Goal: Entertainment & Leisure: Consume media (video, audio)

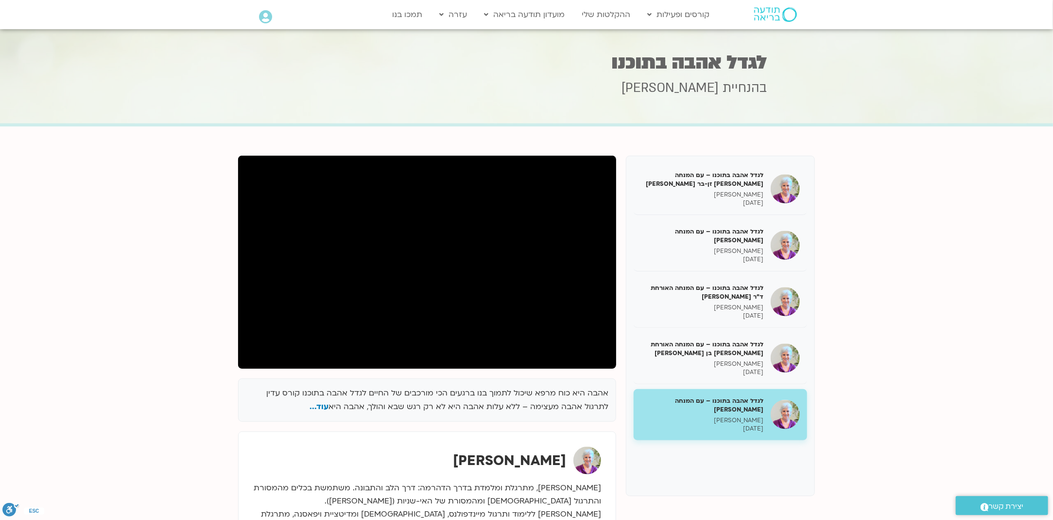
click at [771, 17] on img at bounding box center [775, 14] width 43 height 15
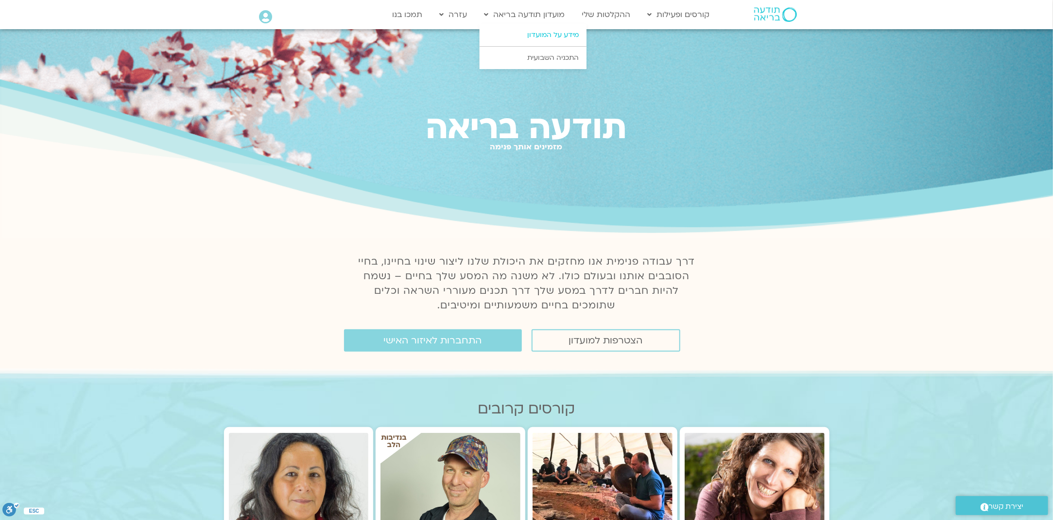
click at [541, 36] on link "מידע על המועדון" at bounding box center [533, 35] width 107 height 22
click at [551, 34] on link "מידע על המועדון" at bounding box center [533, 35] width 107 height 22
click at [553, 33] on link "מידע על המועדון" at bounding box center [533, 35] width 107 height 22
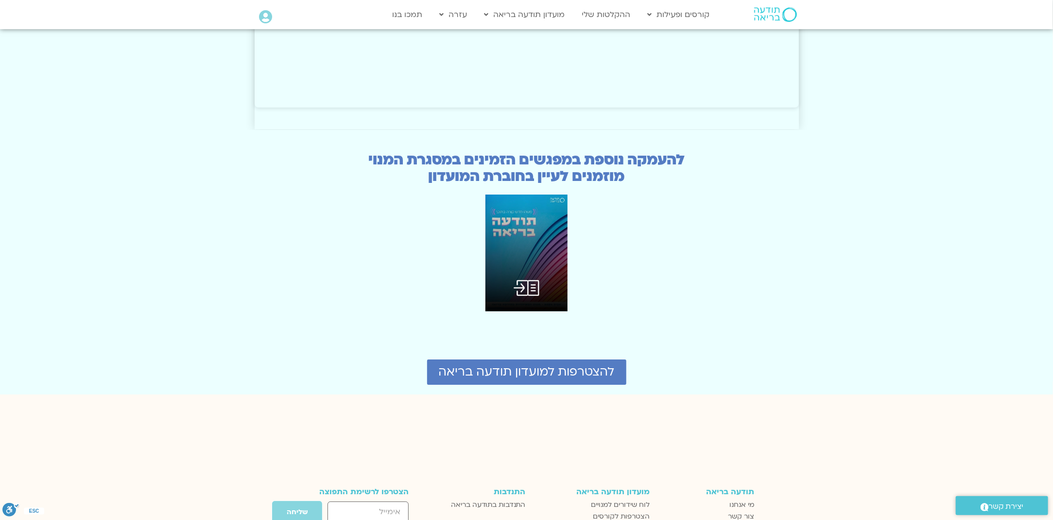
scroll to position [2333, 0]
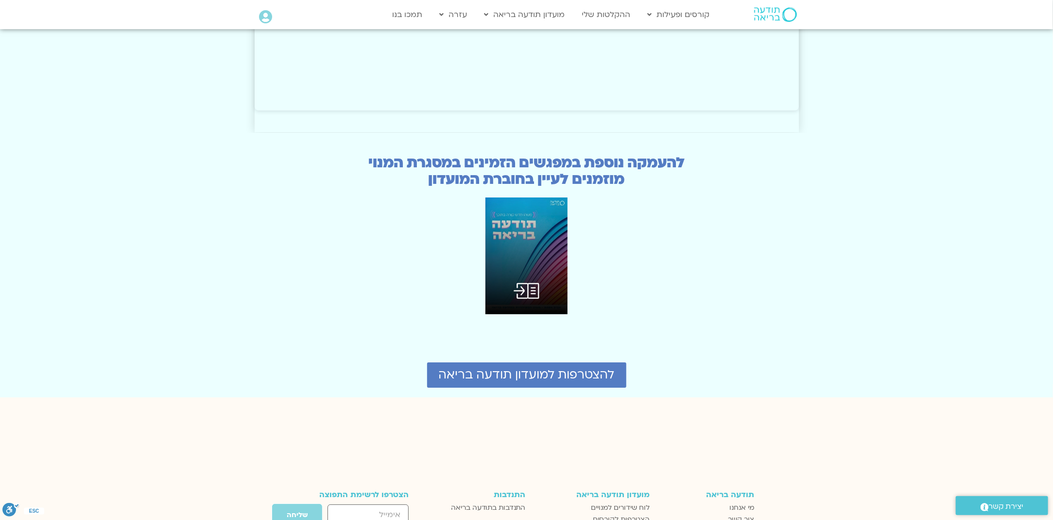
click at [525, 197] on img at bounding box center [526, 255] width 83 height 117
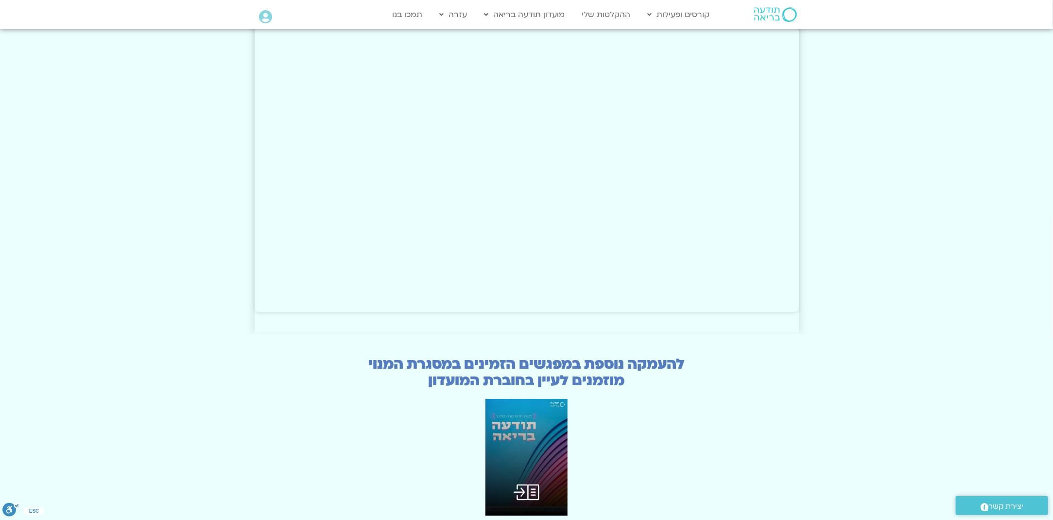
scroll to position [1889, 0]
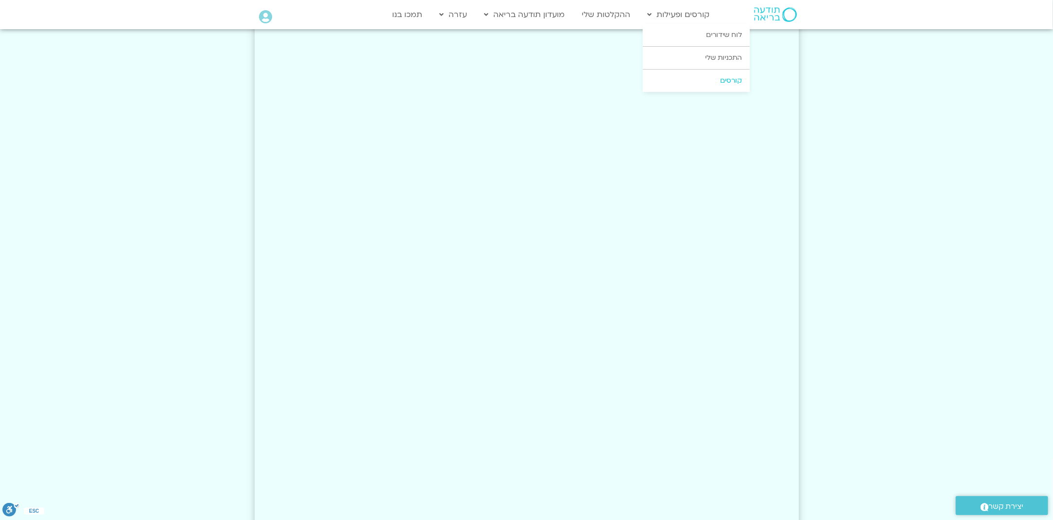
click at [729, 79] on link "קורסים" at bounding box center [696, 80] width 107 height 22
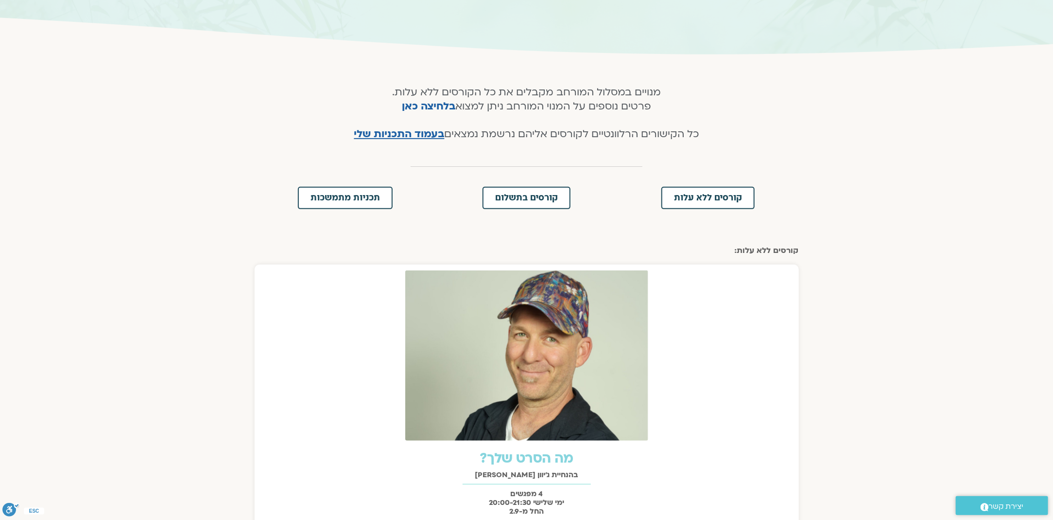
scroll to position [146, 0]
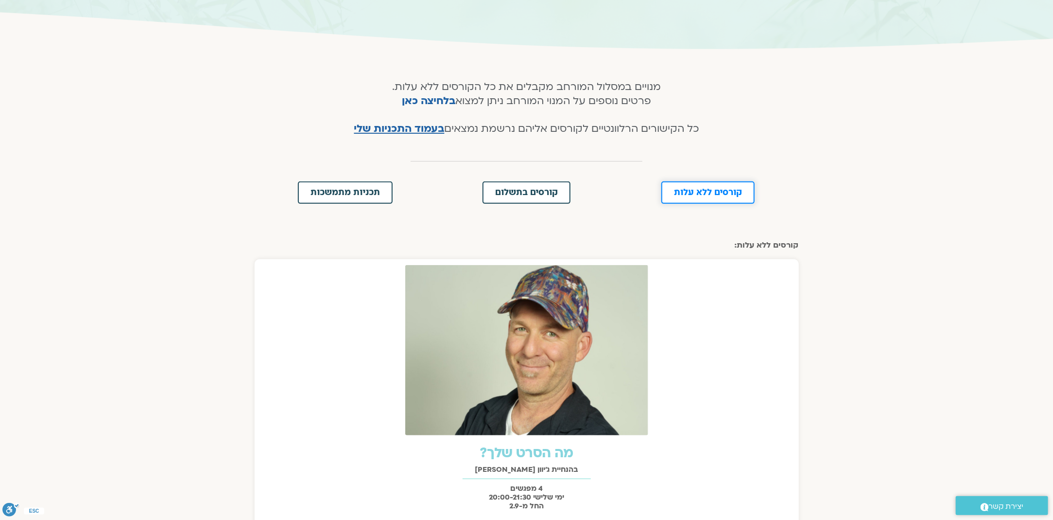
click at [711, 195] on span "קורסים ללא עלות" at bounding box center [708, 192] width 68 height 9
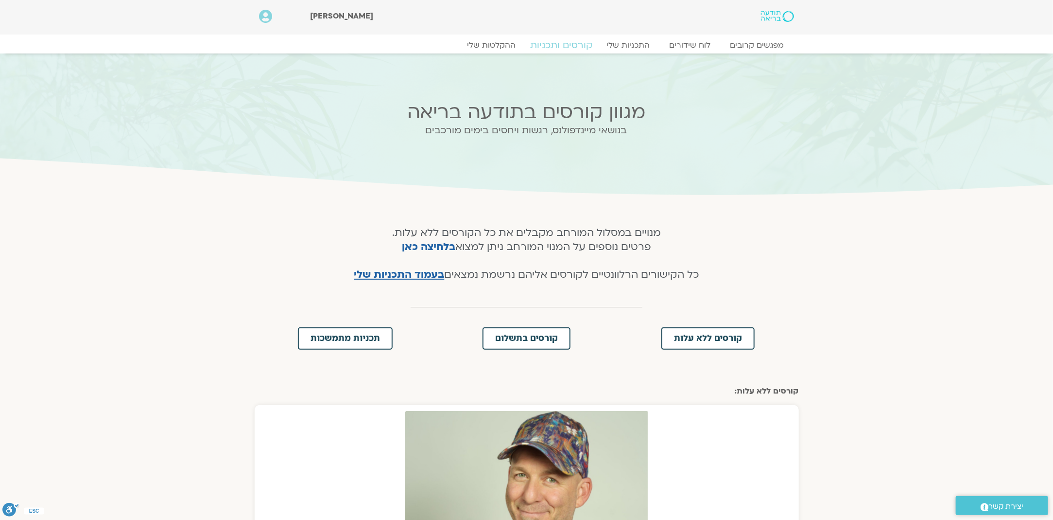
click at [566, 44] on link "קורסים ותכניות" at bounding box center [562, 45] width 86 height 12
click at [773, 44] on link "מפגשים קרובים" at bounding box center [757, 45] width 88 height 12
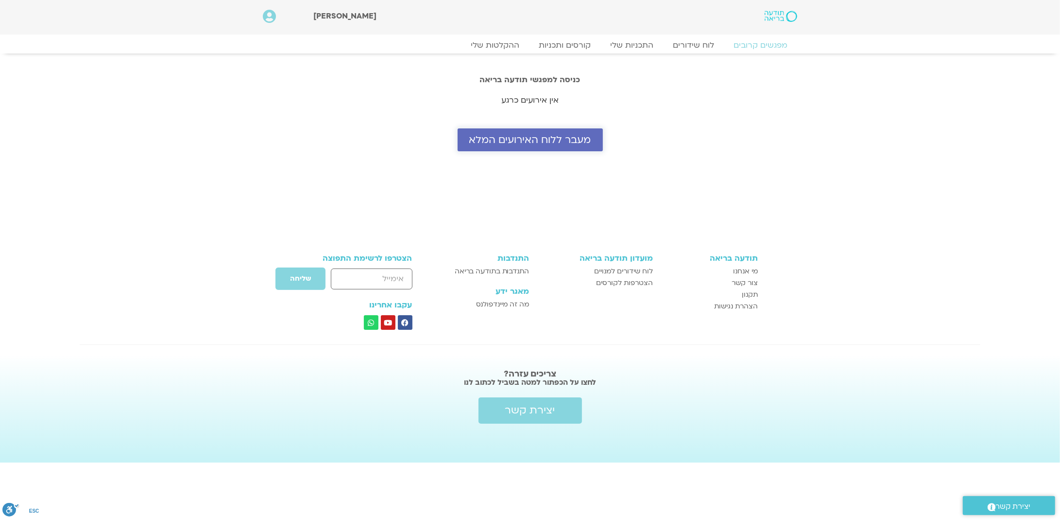
click at [547, 139] on span "מעבר ללוח האירועים המלא" at bounding box center [530, 139] width 122 height 11
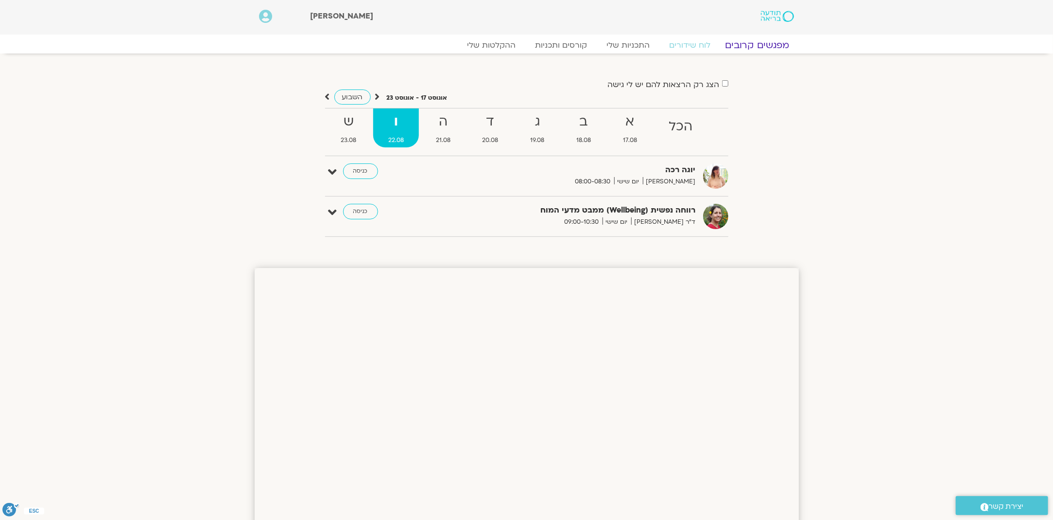
click at [757, 43] on link "מפגשים קרובים" at bounding box center [757, 45] width 88 height 12
click at [635, 43] on link "התכניות שלי" at bounding box center [628, 45] width 75 height 12
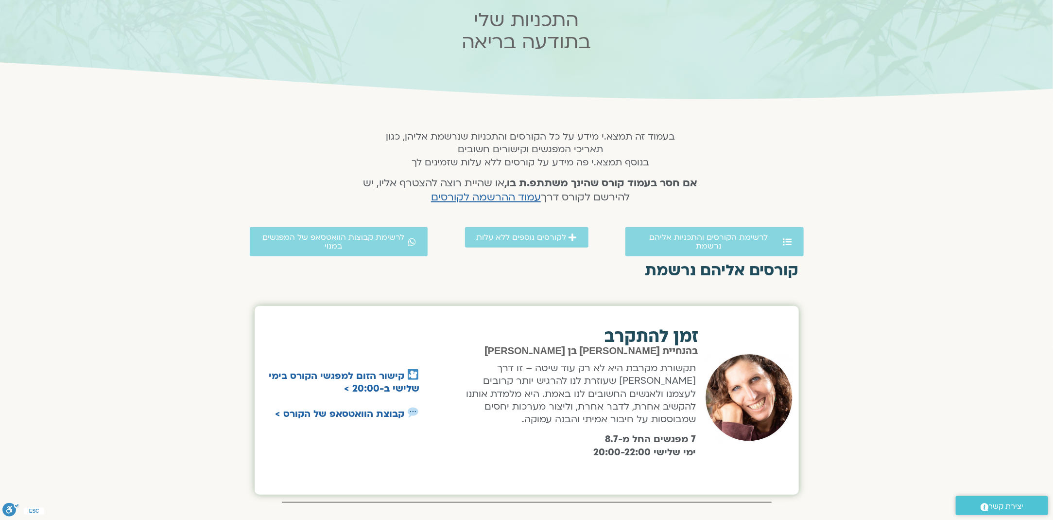
scroll to position [97, 0]
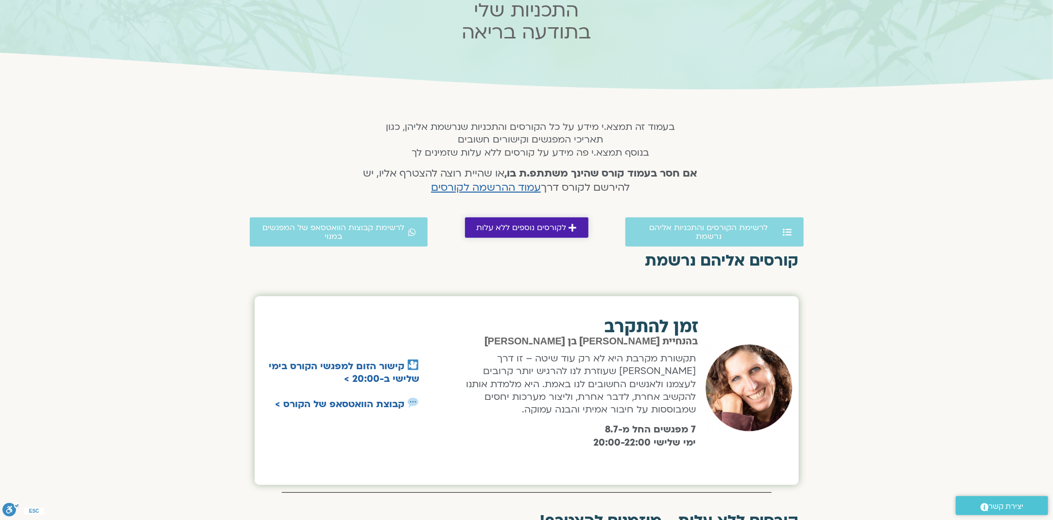
click at [522, 226] on span "לקורסים נוספים ללא עלות" at bounding box center [522, 227] width 90 height 9
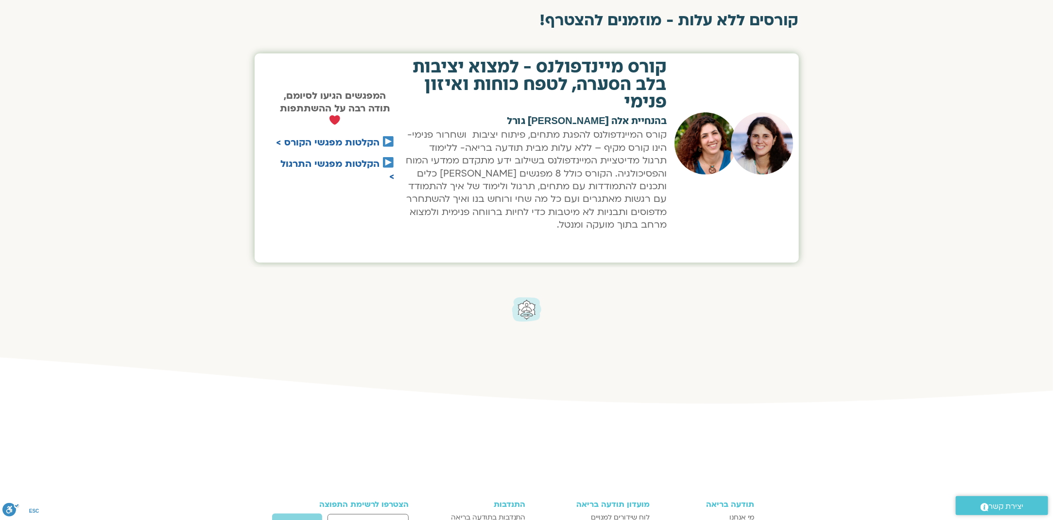
scroll to position [607, 0]
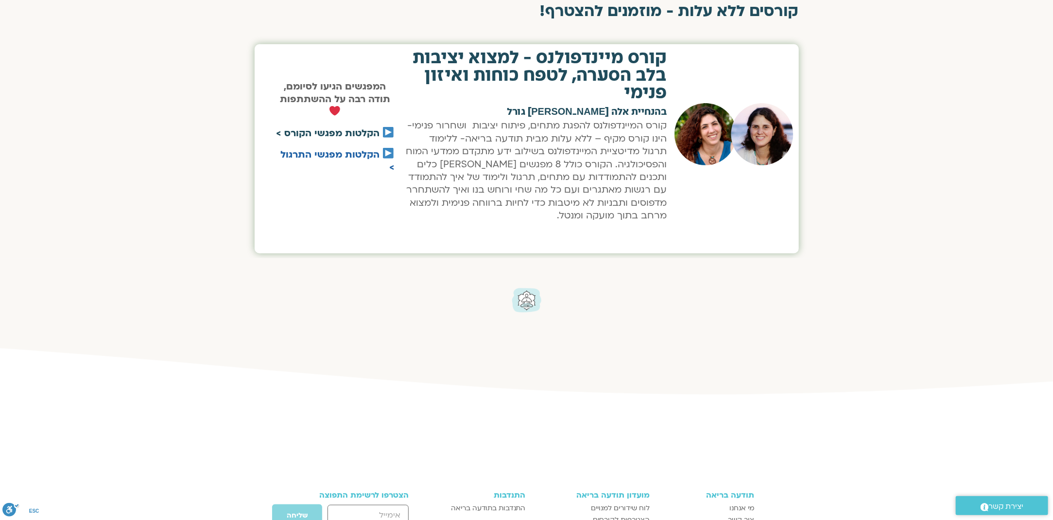
click at [363, 131] on link "הקלטות מפגשי הקורס >" at bounding box center [328, 133] width 104 height 13
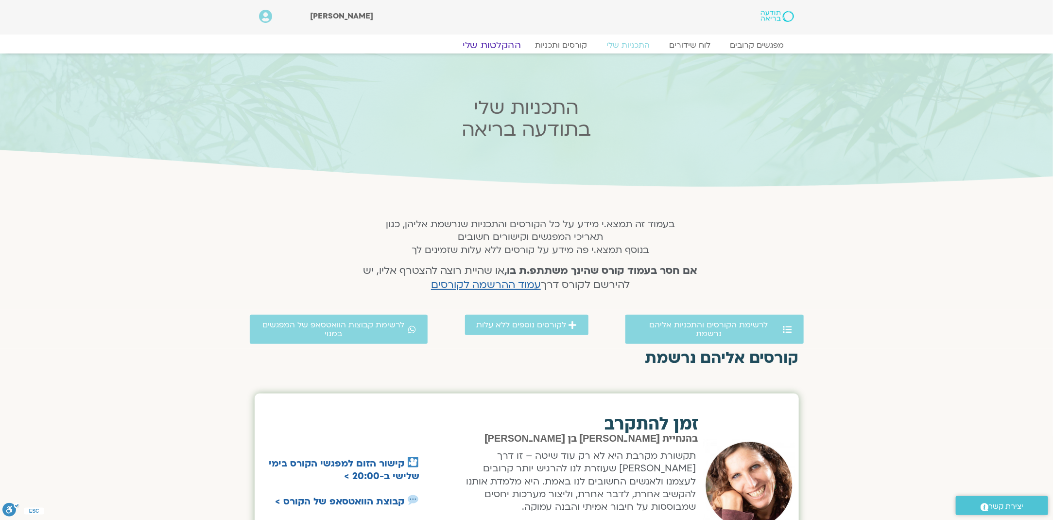
click at [491, 43] on link "ההקלטות שלי" at bounding box center [492, 45] width 82 height 12
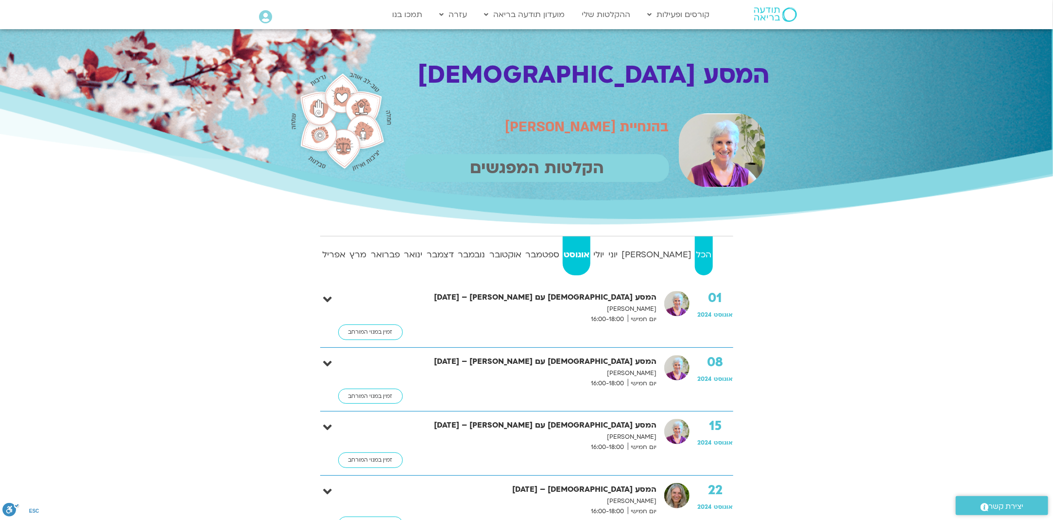
click at [704, 256] on strong "הכל" at bounding box center [704, 254] width 18 height 15
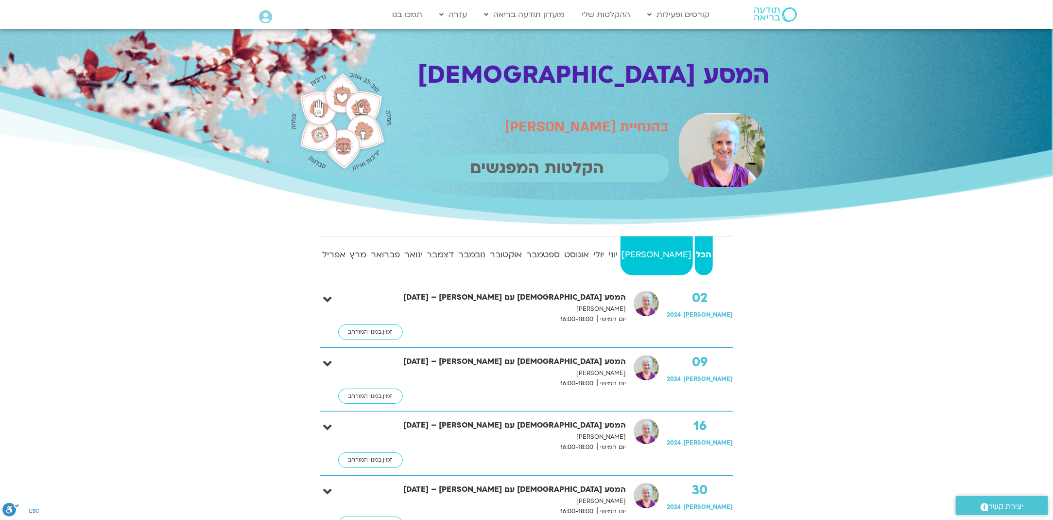
click at [676, 256] on strong "מאי" at bounding box center [657, 254] width 72 height 15
click at [617, 253] on strong "יוני" at bounding box center [611, 254] width 11 height 15
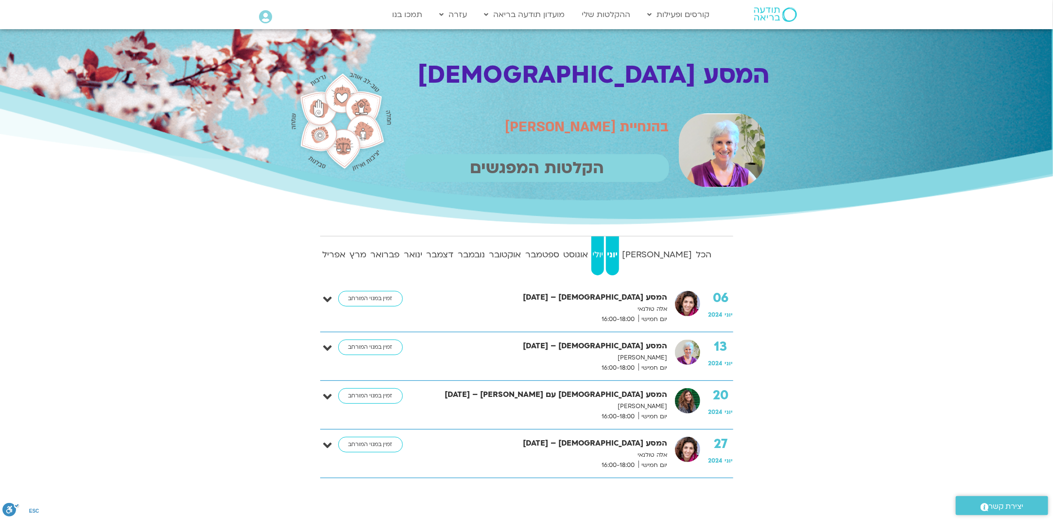
click at [604, 253] on strong "יולי" at bounding box center [597, 254] width 13 height 15
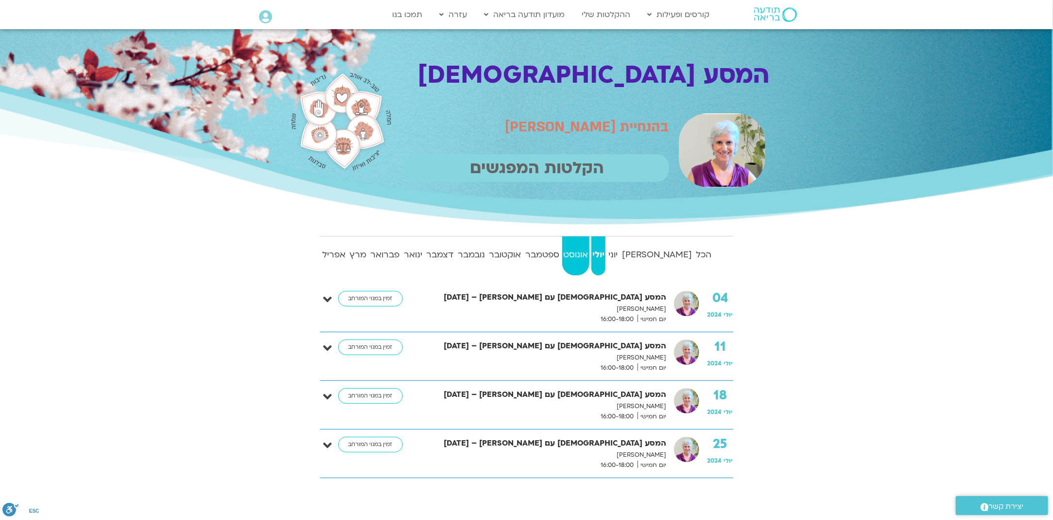
click at [589, 250] on strong "אוגוסט" at bounding box center [575, 254] width 27 height 15
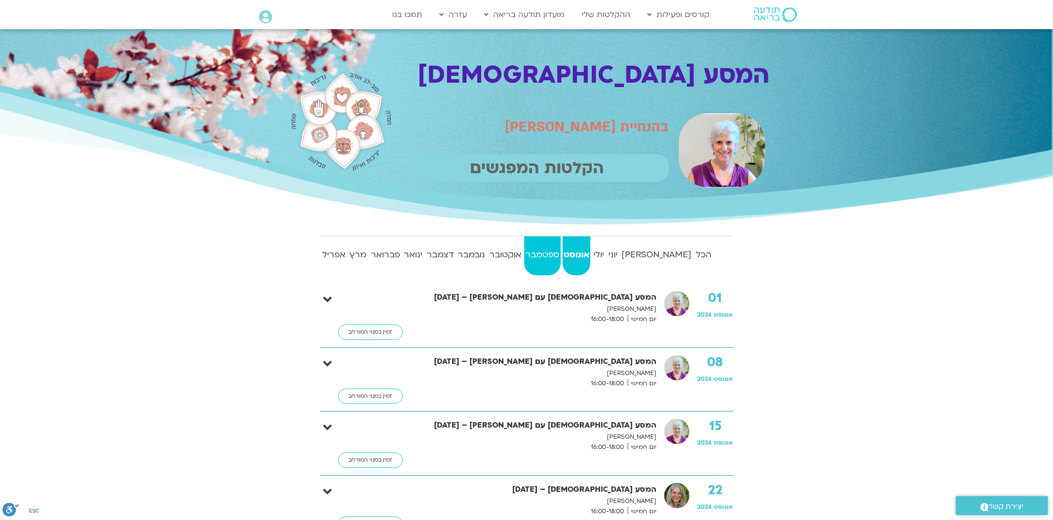
click at [561, 255] on strong "ספטמבר" at bounding box center [542, 254] width 36 height 15
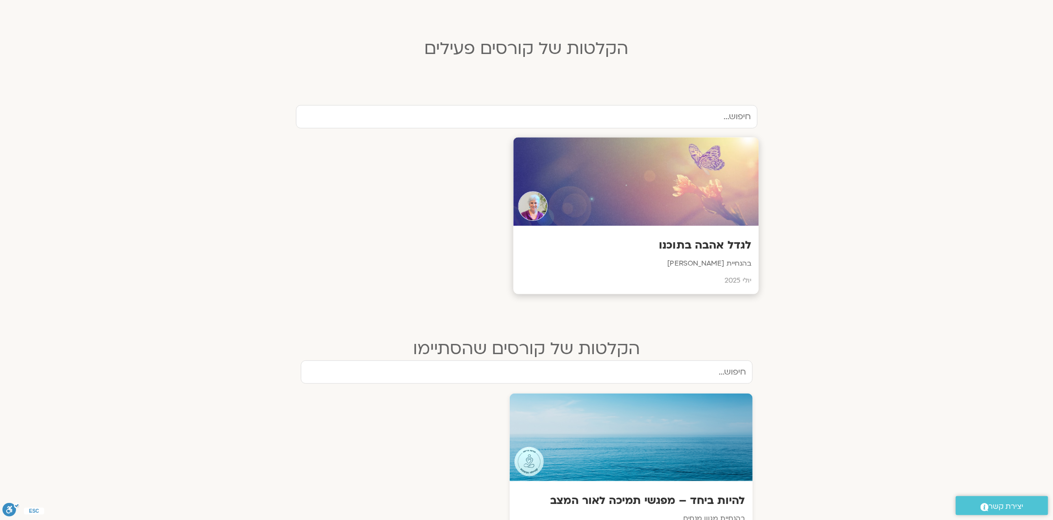
scroll to position [437, 0]
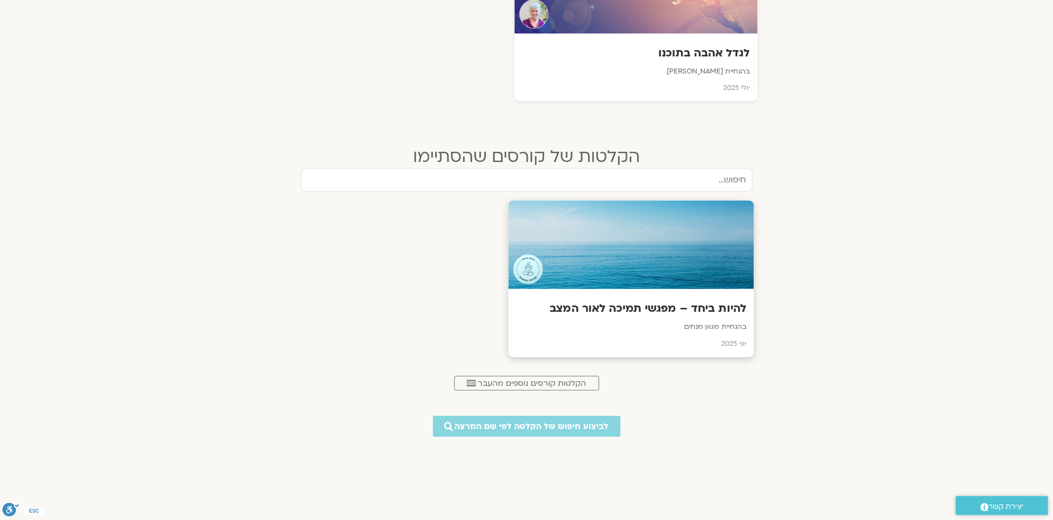
click at [632, 306] on h3 "להיות ביחד – מפגשי תמיכה לאור המצב" at bounding box center [631, 308] width 231 height 15
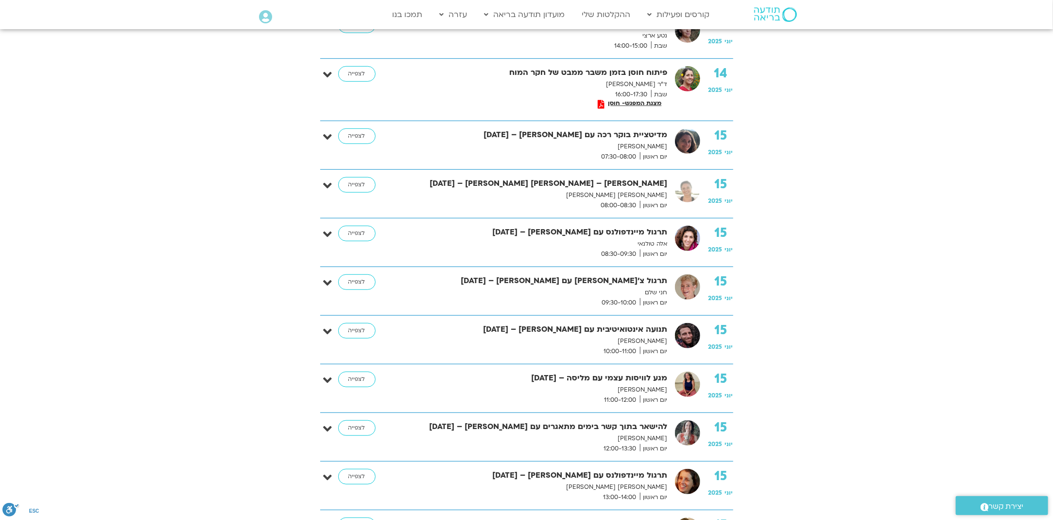
scroll to position [389, 0]
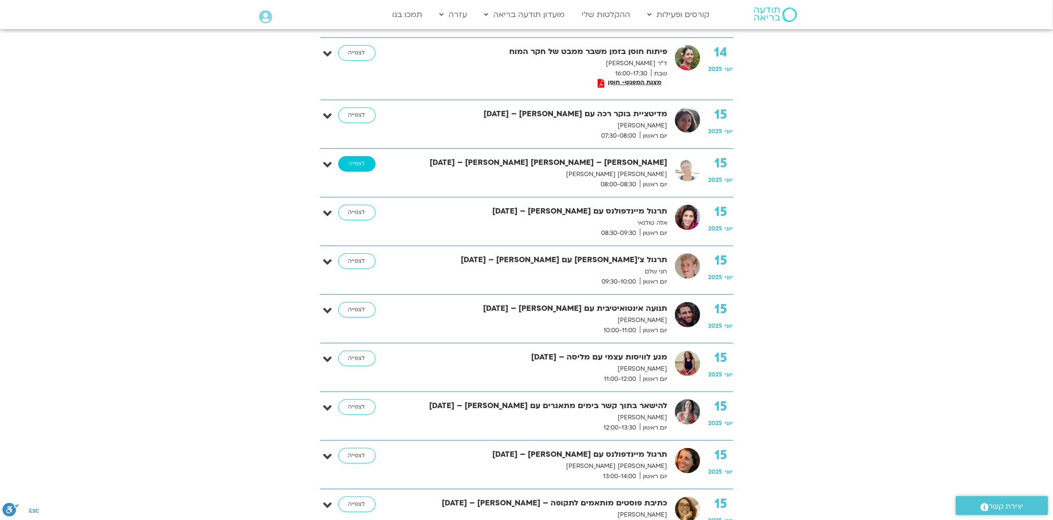
click at [365, 162] on link "לצפייה" at bounding box center [356, 164] width 37 height 16
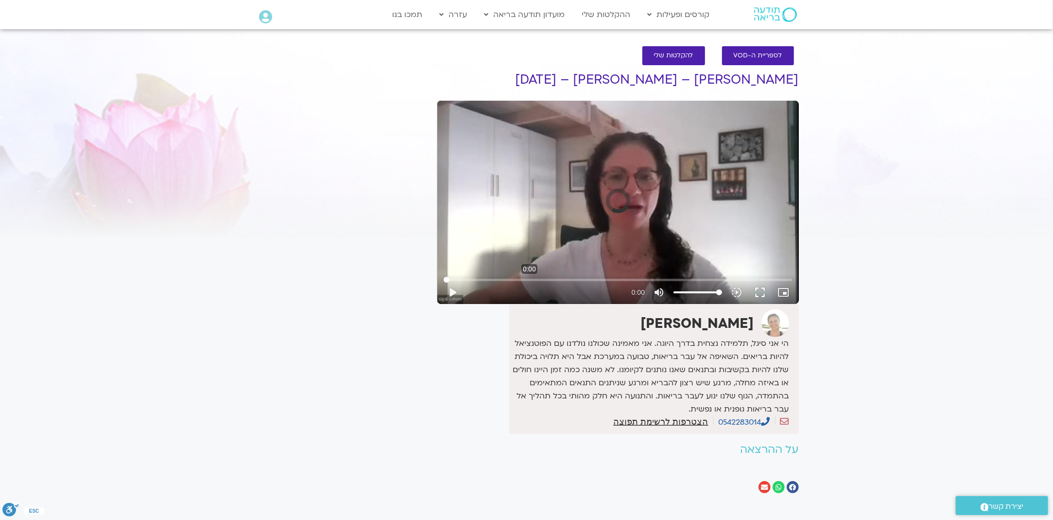
click at [530, 278] on input "Seek" at bounding box center [618, 280] width 348 height 6
click at [532, 277] on input "Seek" at bounding box center [618, 280] width 348 height 6
click at [452, 293] on button "play_arrow" at bounding box center [452, 291] width 23 height 23
click at [452, 291] on button "pause" at bounding box center [452, 291] width 23 height 23
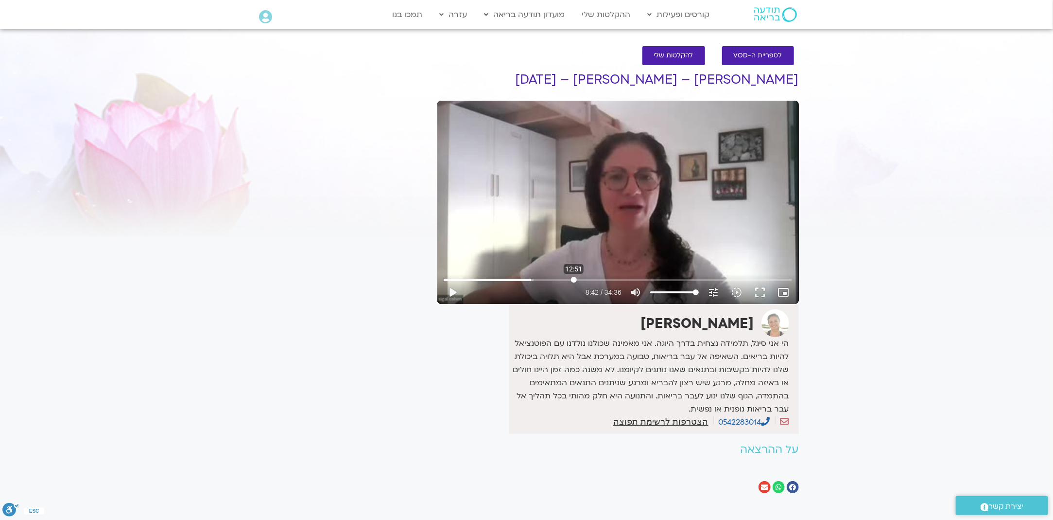
click at [574, 278] on input "Seek" at bounding box center [618, 280] width 348 height 6
click at [609, 277] on input "Seek" at bounding box center [618, 280] width 348 height 6
click at [450, 290] on button "play_arrow" at bounding box center [452, 291] width 23 height 23
click at [671, 279] on input "Seek" at bounding box center [618, 280] width 348 height 6
click at [450, 289] on button "pause" at bounding box center [452, 291] width 23 height 23
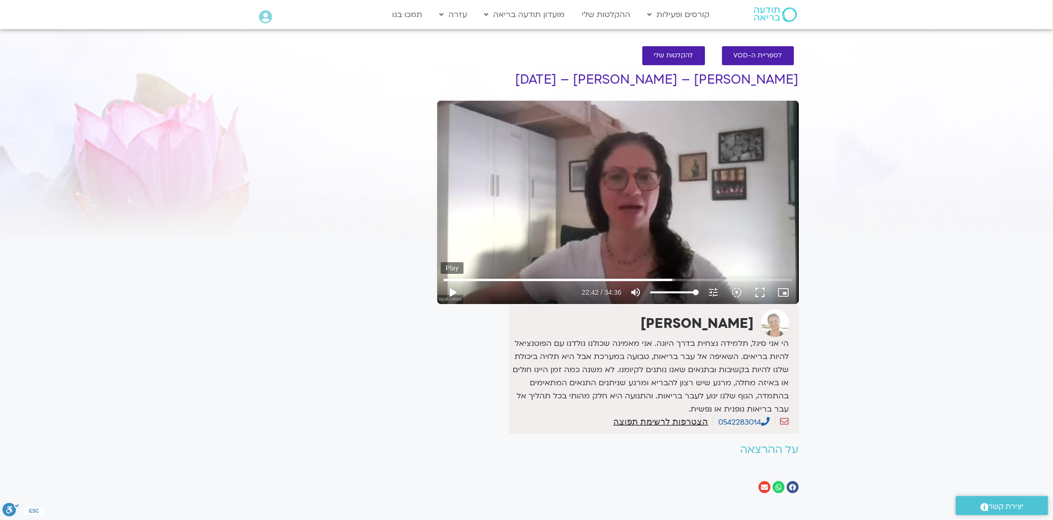
click at [450, 289] on button "play_arrow" at bounding box center [452, 291] width 23 height 23
type input "1371.913482"
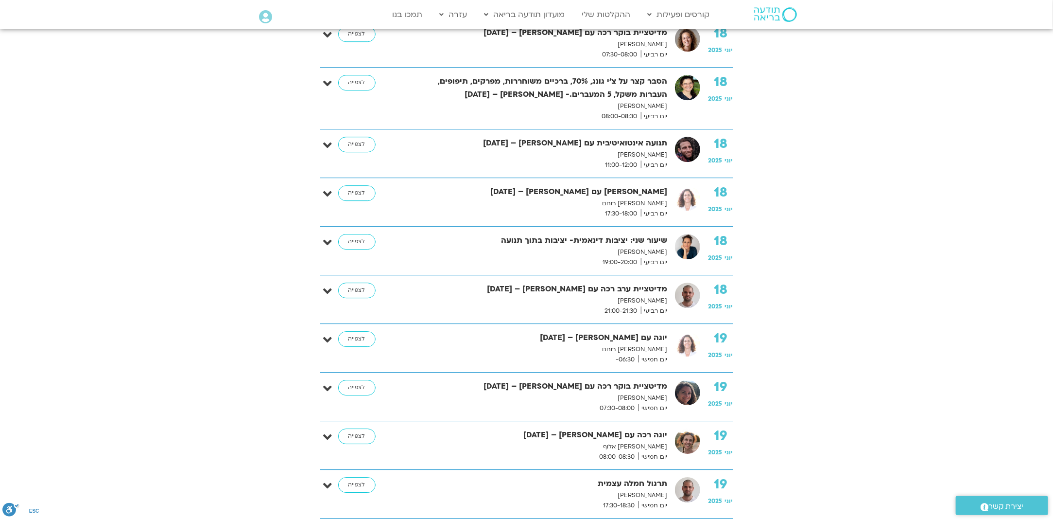
scroll to position [390, 0]
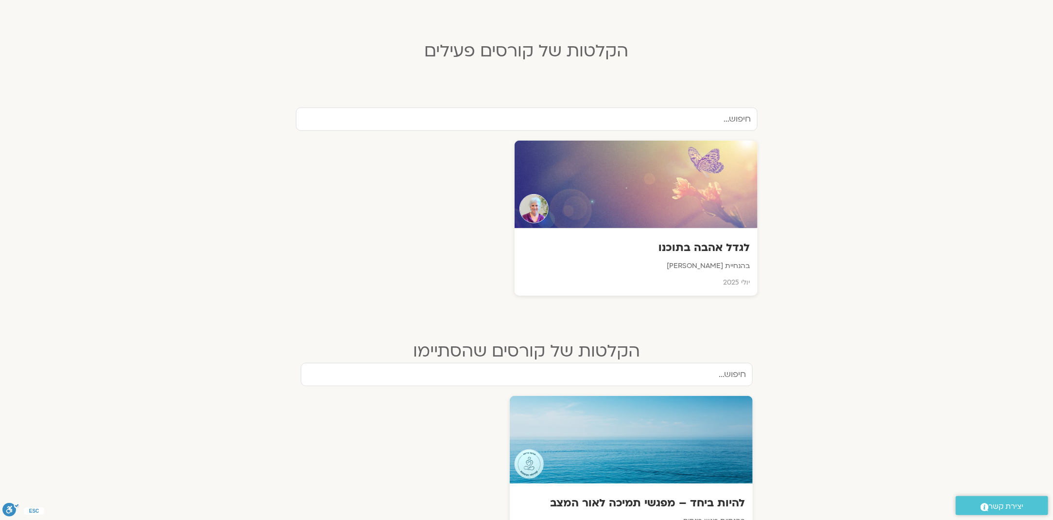
scroll to position [437, 0]
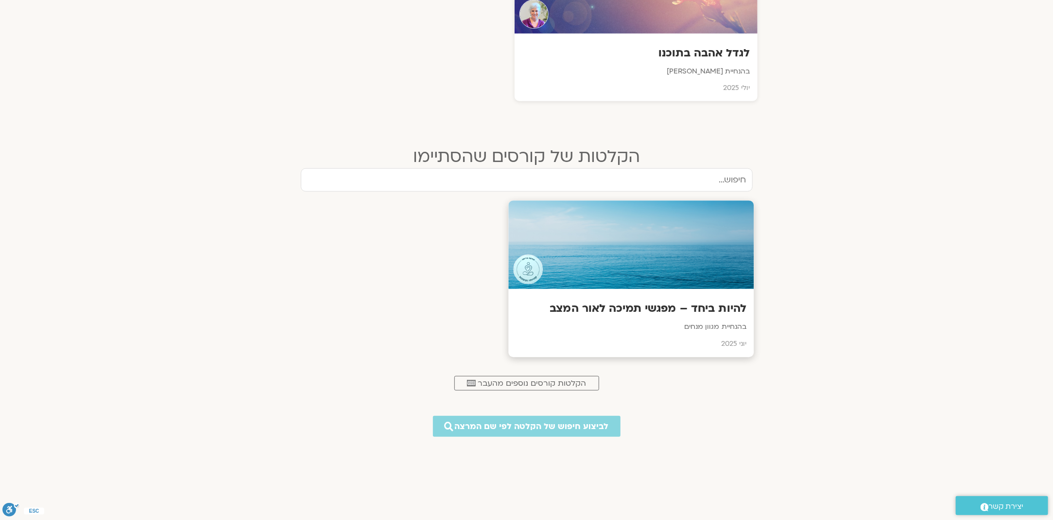
click at [699, 305] on h3 "להיות ביחד – מפגשי תמיכה לאור המצב" at bounding box center [631, 308] width 231 height 15
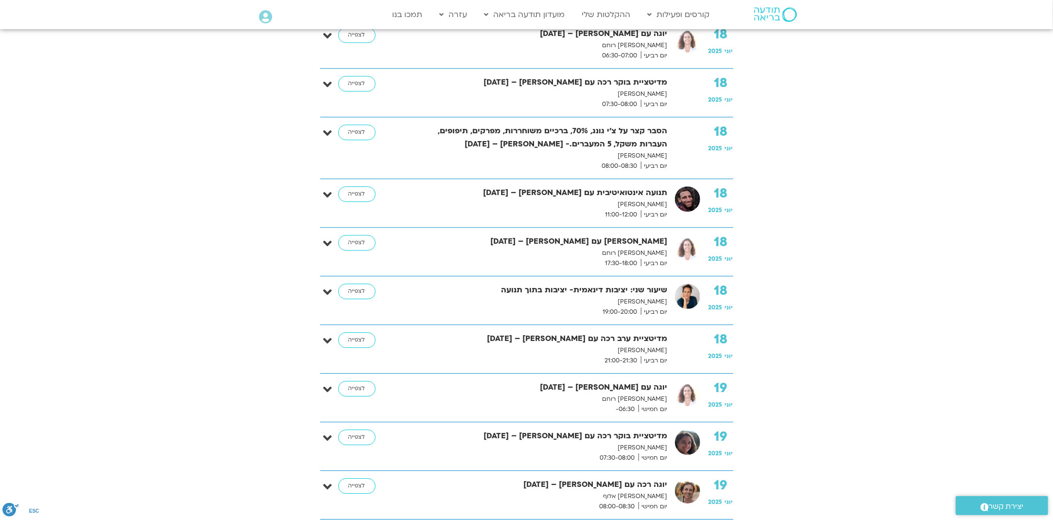
scroll to position [1750, 0]
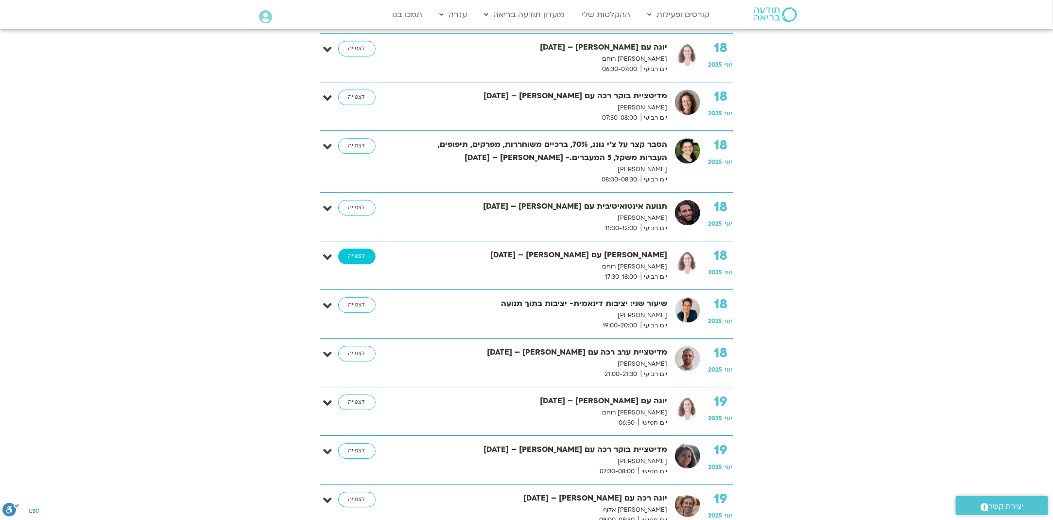
click at [363, 248] on link "לצפייה" at bounding box center [356, 256] width 37 height 16
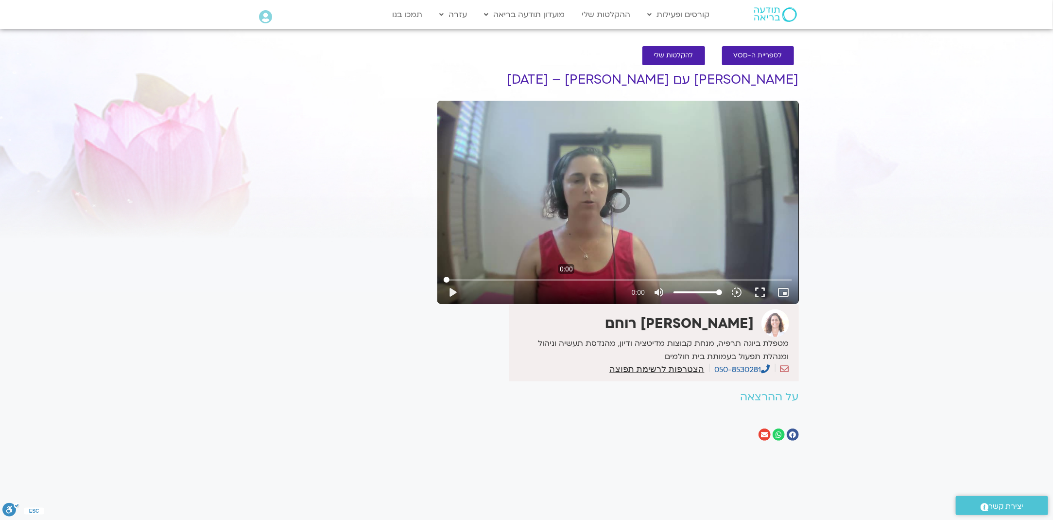
click at [567, 278] on input "Seek" at bounding box center [618, 280] width 348 height 6
click at [555, 280] on input "Seek" at bounding box center [618, 280] width 348 height 6
click at [452, 292] on button "play_arrow" at bounding box center [452, 291] width 23 height 23
click at [607, 279] on input "Seek" at bounding box center [618, 280] width 348 height 6
click at [656, 280] on input "Seek" at bounding box center [618, 280] width 348 height 6
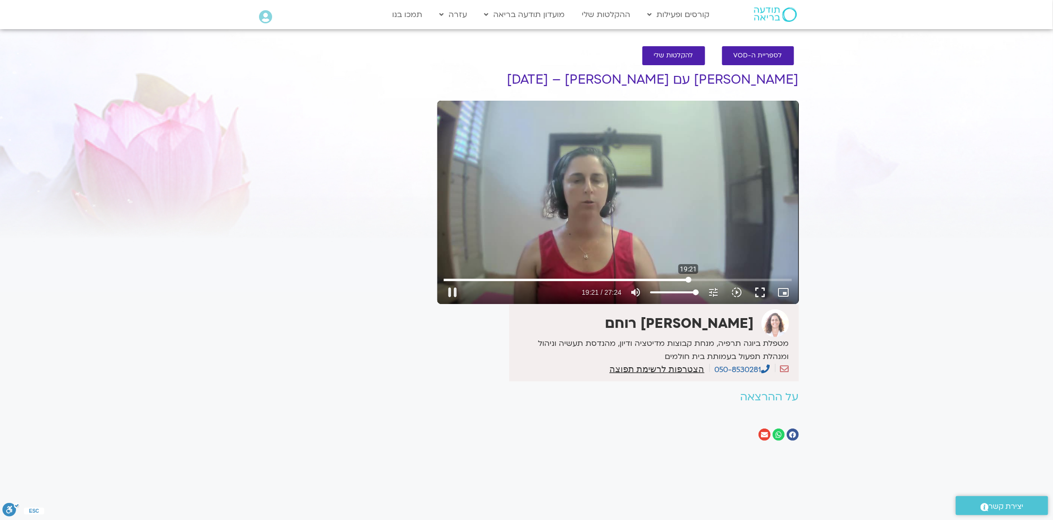
click at [689, 280] on input "Seek" at bounding box center [618, 280] width 348 height 6
type input "1165.585494"
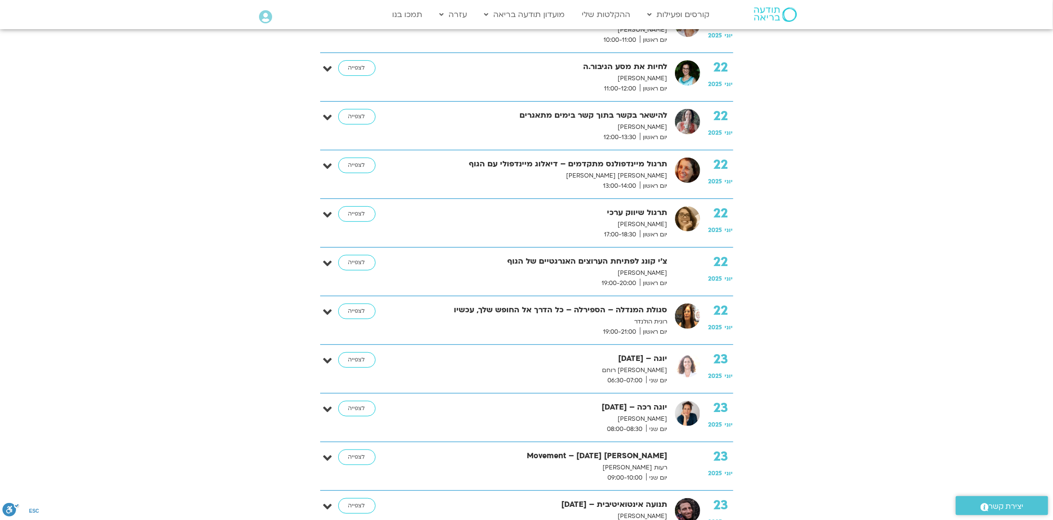
scroll to position [2673, 0]
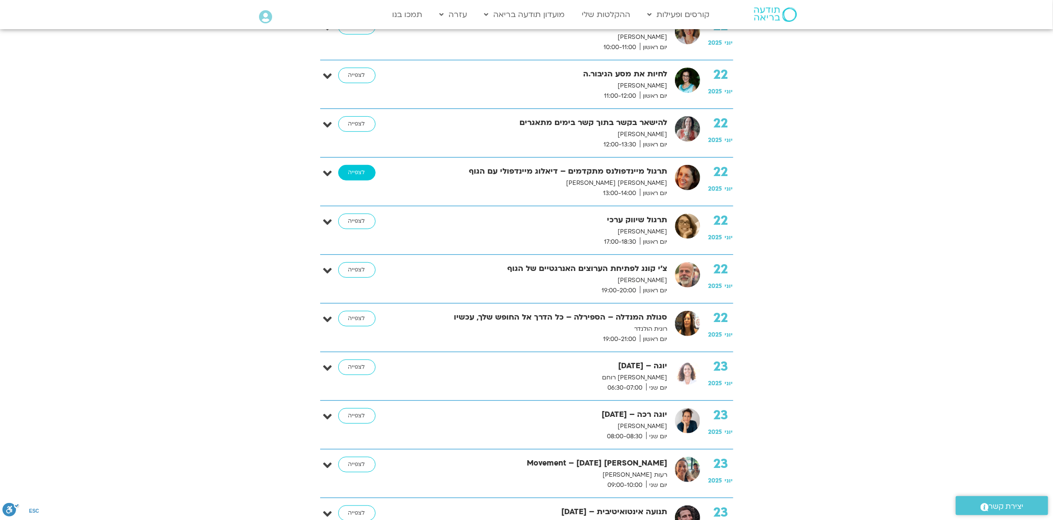
click at [357, 165] on link "לצפייה" at bounding box center [356, 173] width 37 height 16
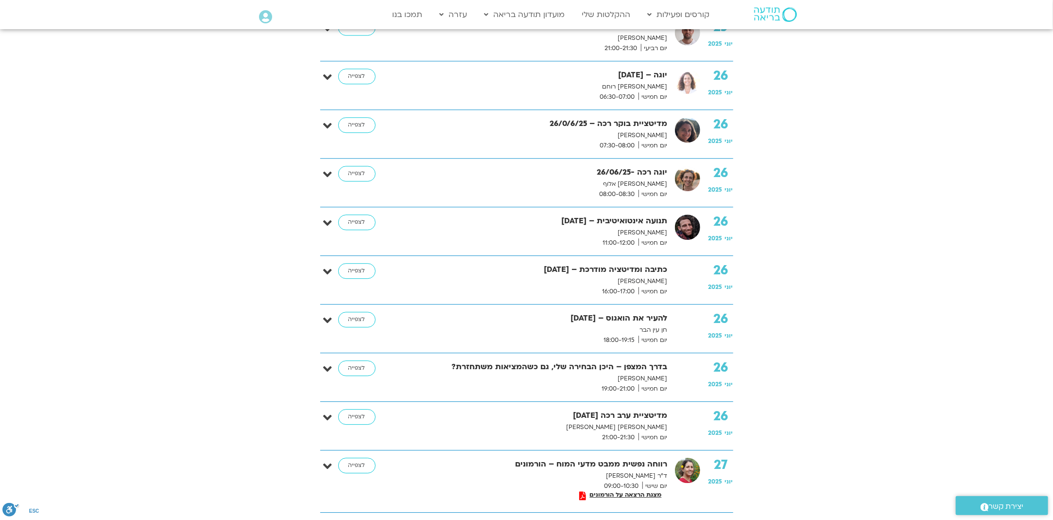
scroll to position [4228, 0]
